Goal: Information Seeking & Learning: Learn about a topic

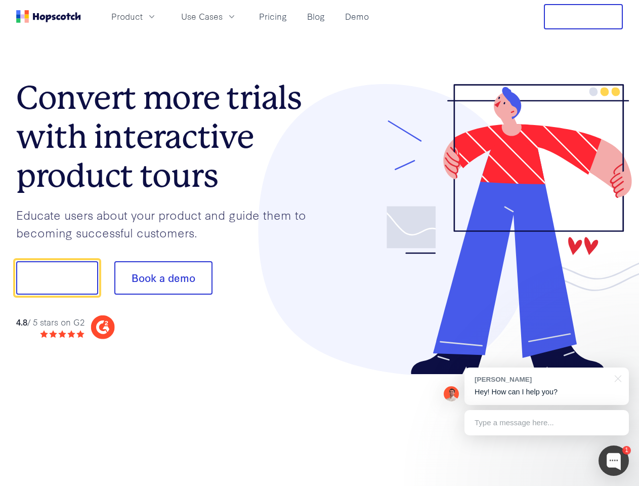
click at [320, 243] on div at bounding box center [472, 229] width 304 height 291
click at [143, 16] on span "Product" at bounding box center [126, 16] width 31 height 13
click at [223, 16] on span "Use Cases" at bounding box center [201, 16] width 41 height 13
click at [583, 17] on button "Free Trial" at bounding box center [583, 16] width 79 height 25
click at [57, 278] on button "Show me!" at bounding box center [57, 277] width 82 height 33
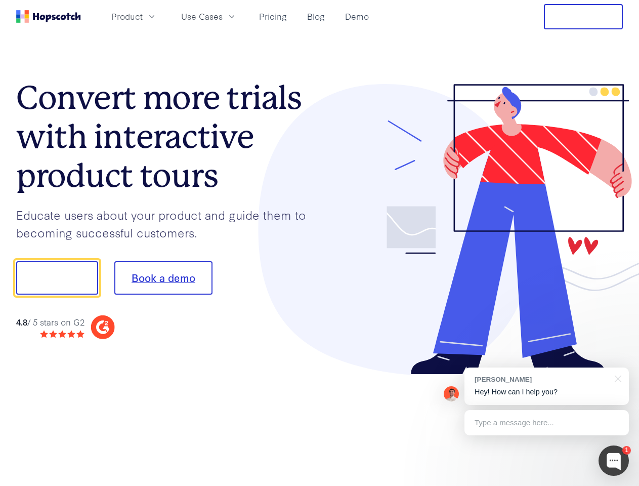
click at [163, 278] on button "Book a demo" at bounding box center [163, 277] width 98 height 33
click at [614, 461] on div at bounding box center [614, 460] width 30 height 30
click at [547, 386] on div "[PERSON_NAME] Hey! How can I help you?" at bounding box center [547, 385] width 164 height 37
click at [616, 378] on div at bounding box center [616, 377] width 25 height 21
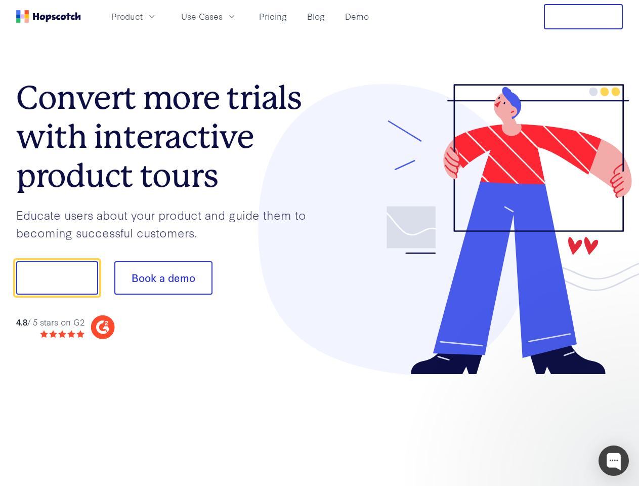
click at [547, 423] on div at bounding box center [534, 344] width 190 height 202
